Goal: Information Seeking & Learning: Learn about a topic

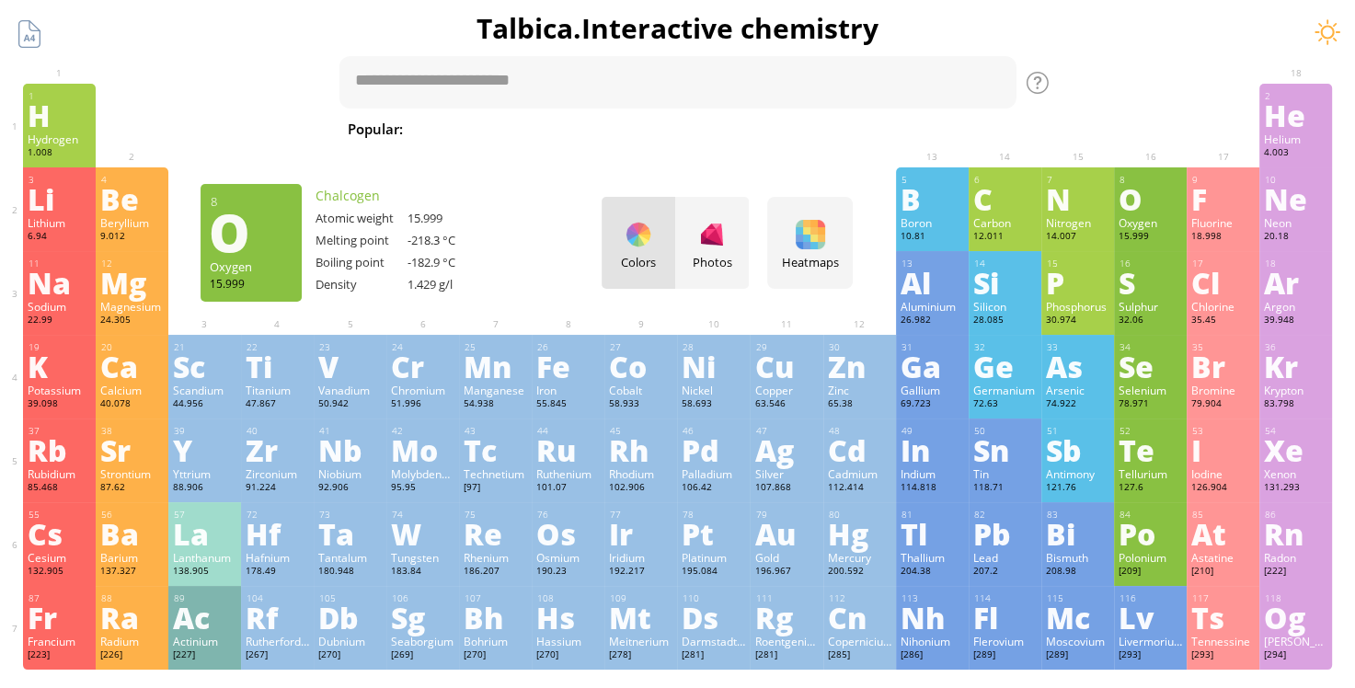
click at [1163, 208] on div "O" at bounding box center [1150, 198] width 63 height 29
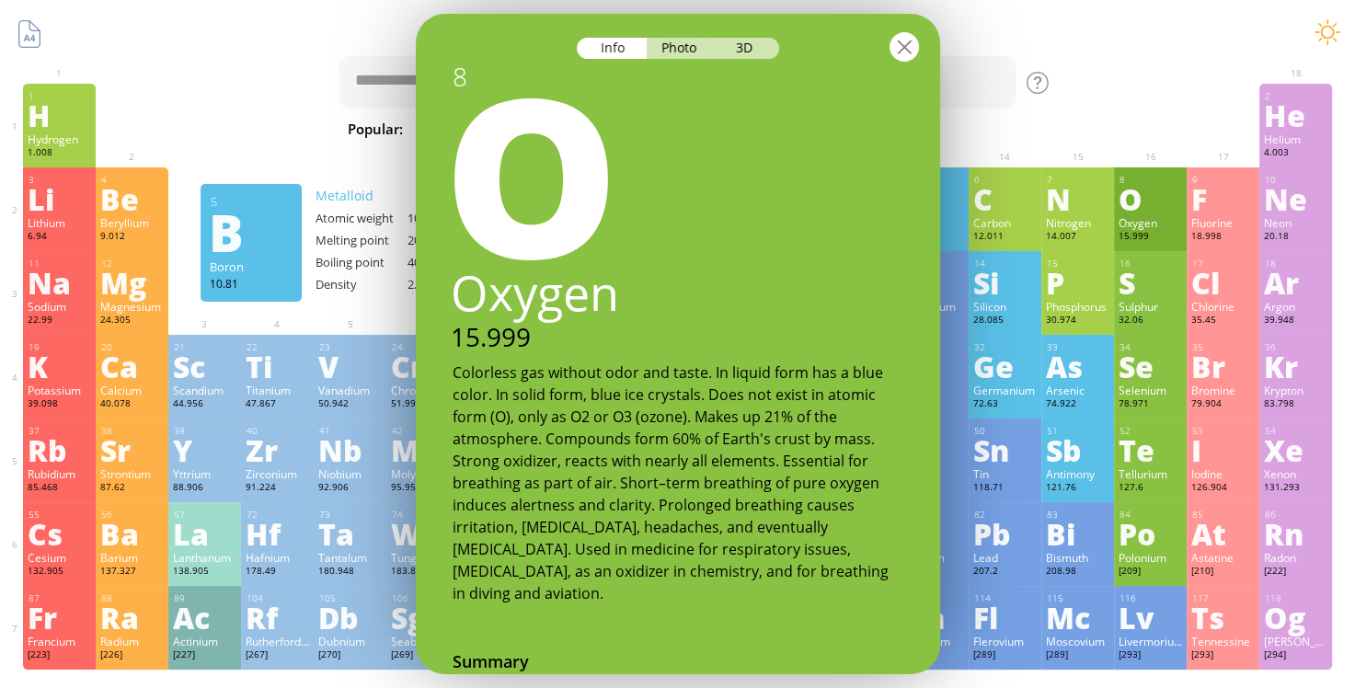
click at [905, 53] on div at bounding box center [904, 46] width 29 height 29
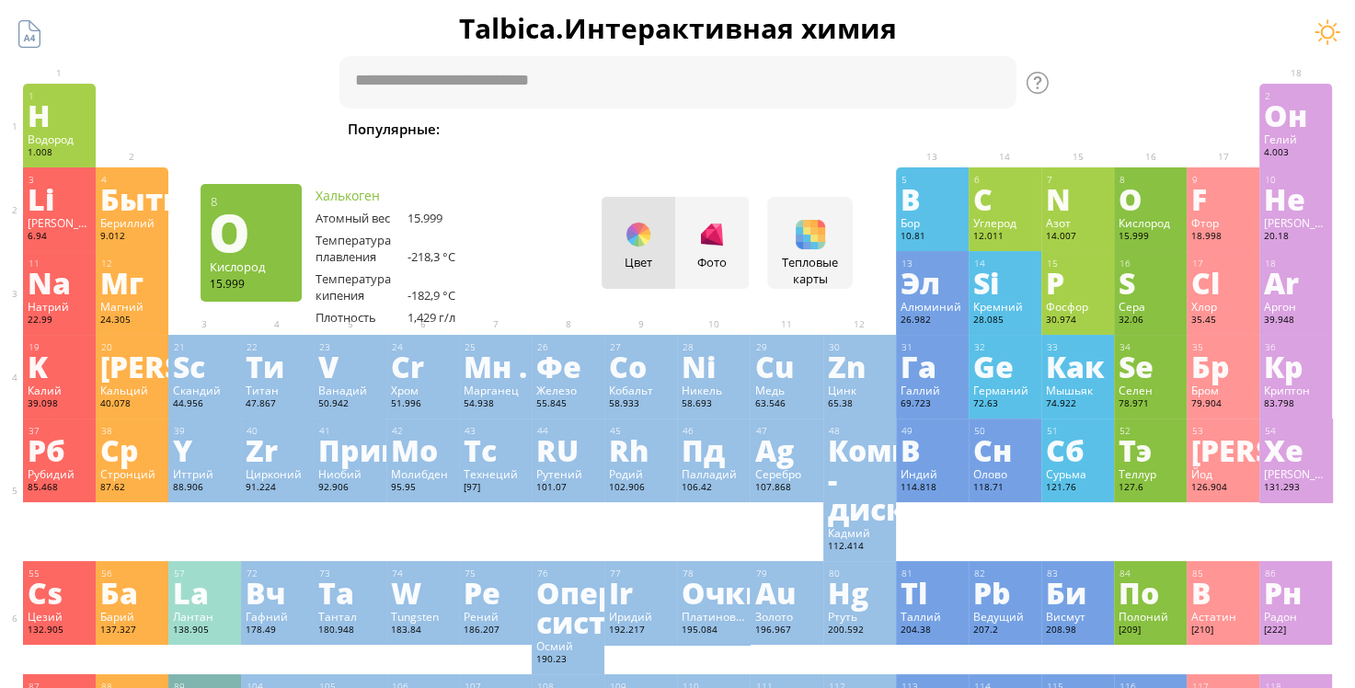
click at [1174, 207] on div "O" at bounding box center [1150, 198] width 63 height 29
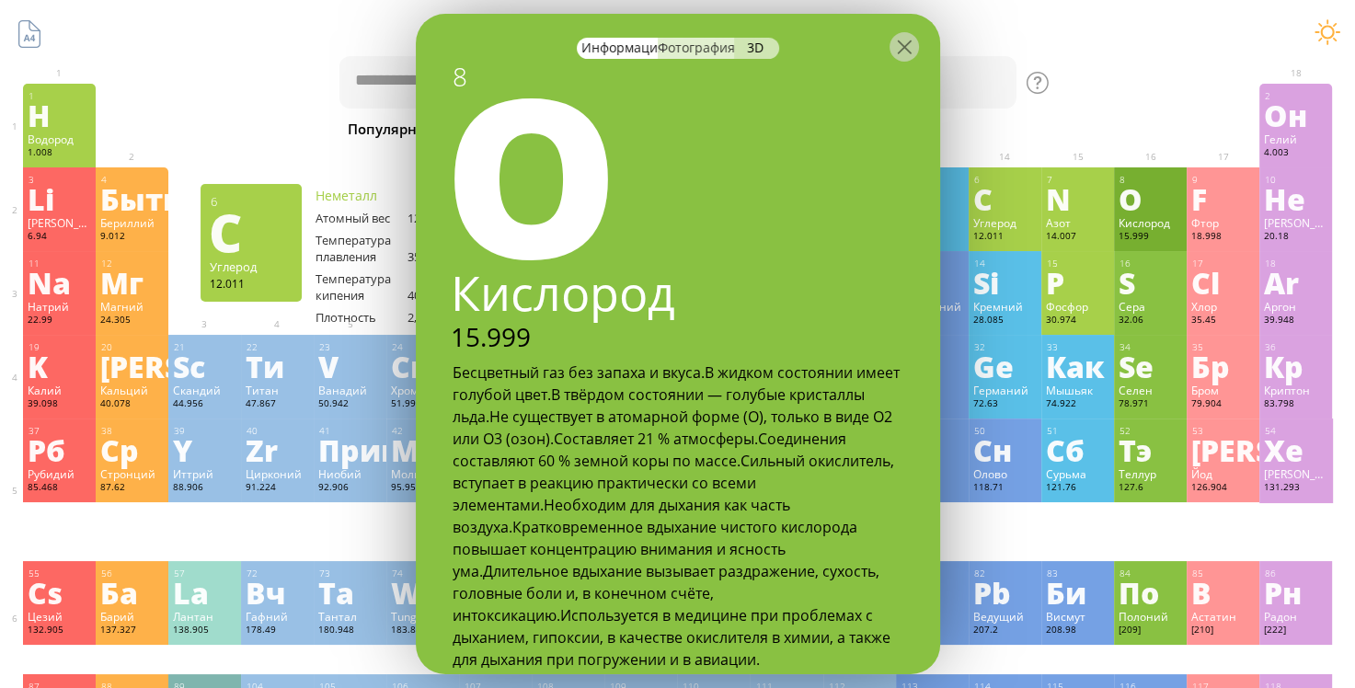
click at [696, 54] on ya-tr-span "Фотография" at bounding box center [696, 47] width 77 height 17
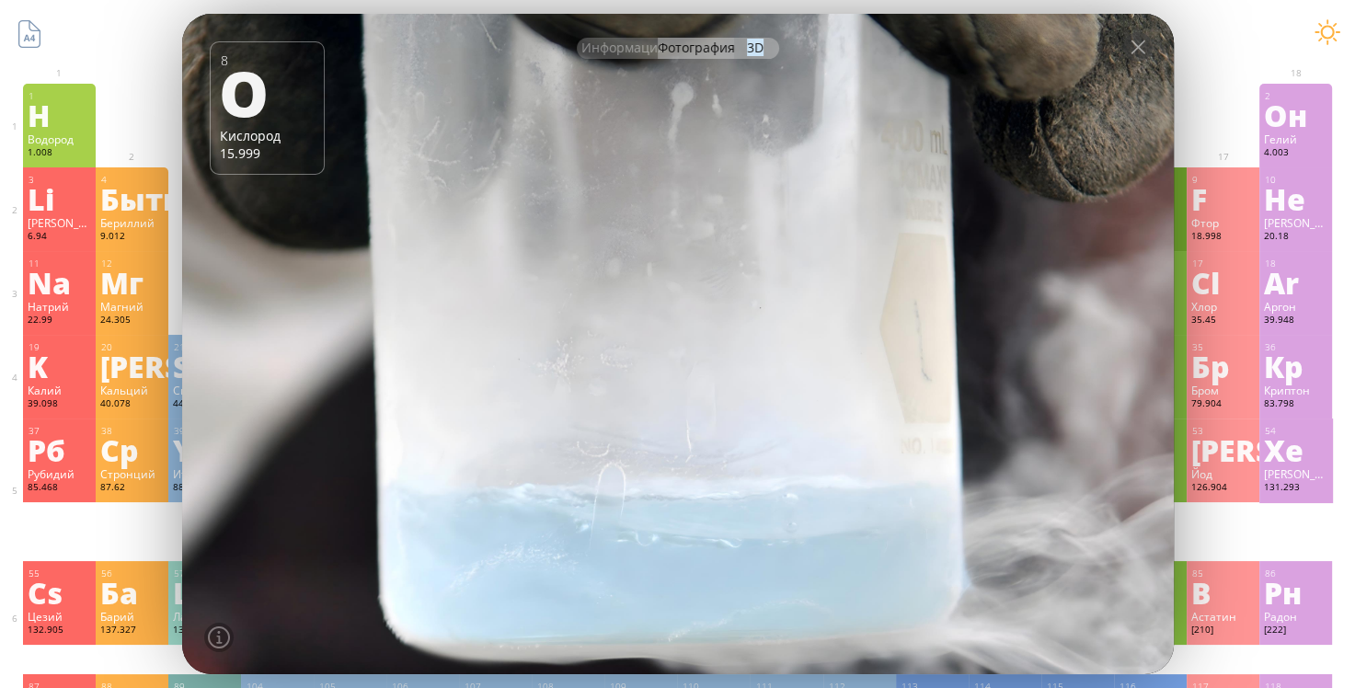
click at [752, 49] on ya-tr-span "3D" at bounding box center [755, 47] width 17 height 17
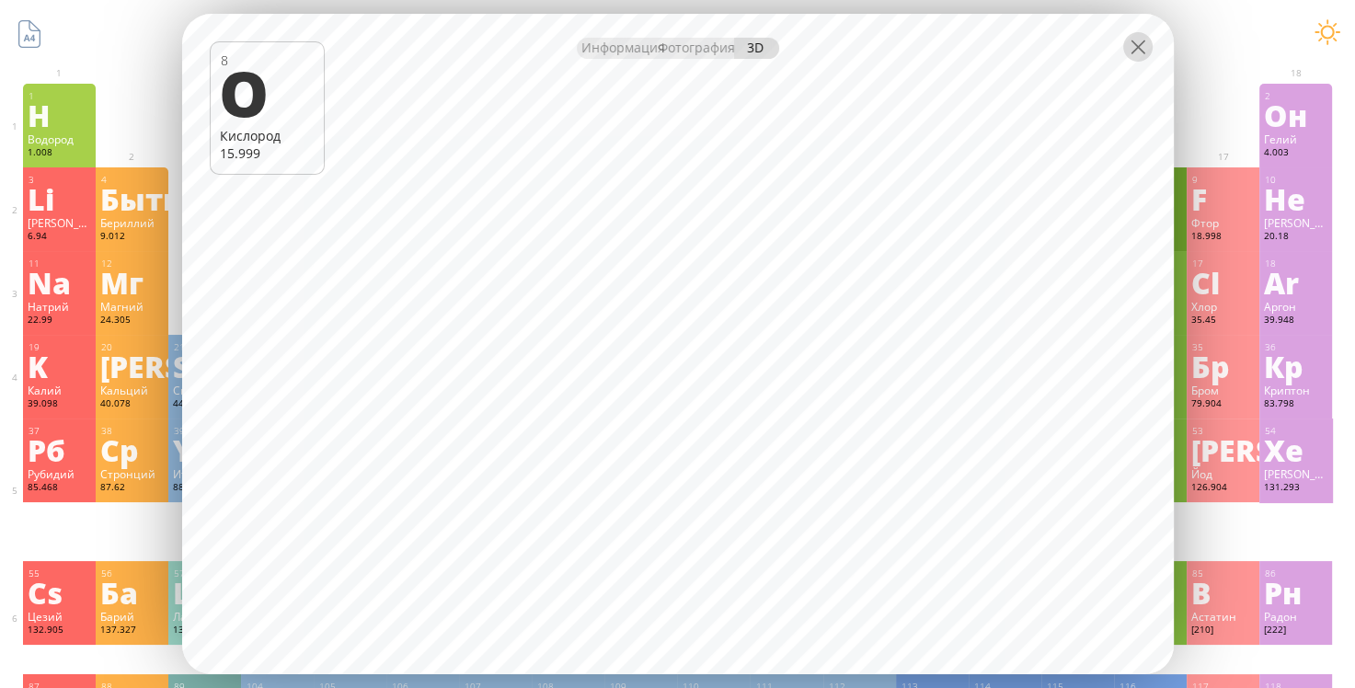
click at [1139, 52] on div at bounding box center [1137, 46] width 29 height 29
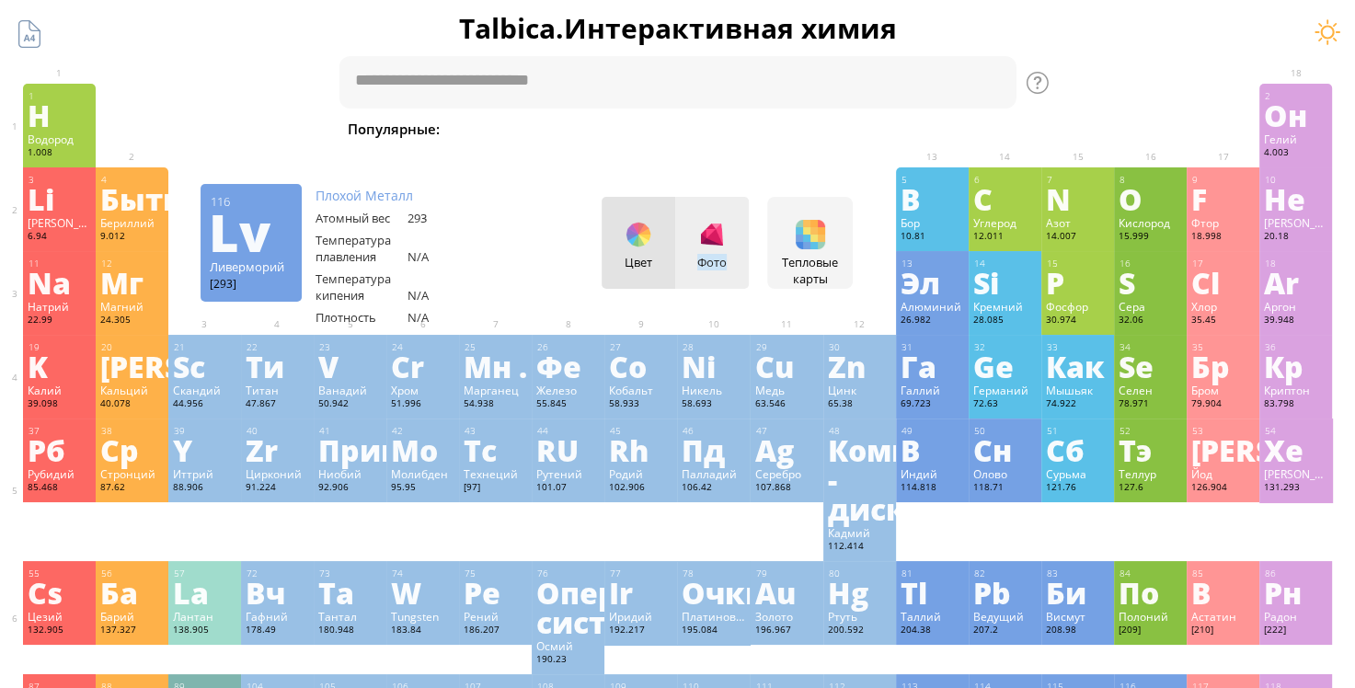
click at [727, 257] on ya-tr-span "Фото" at bounding box center [711, 262] width 29 height 17
